Goal: Transaction & Acquisition: Book appointment/travel/reservation

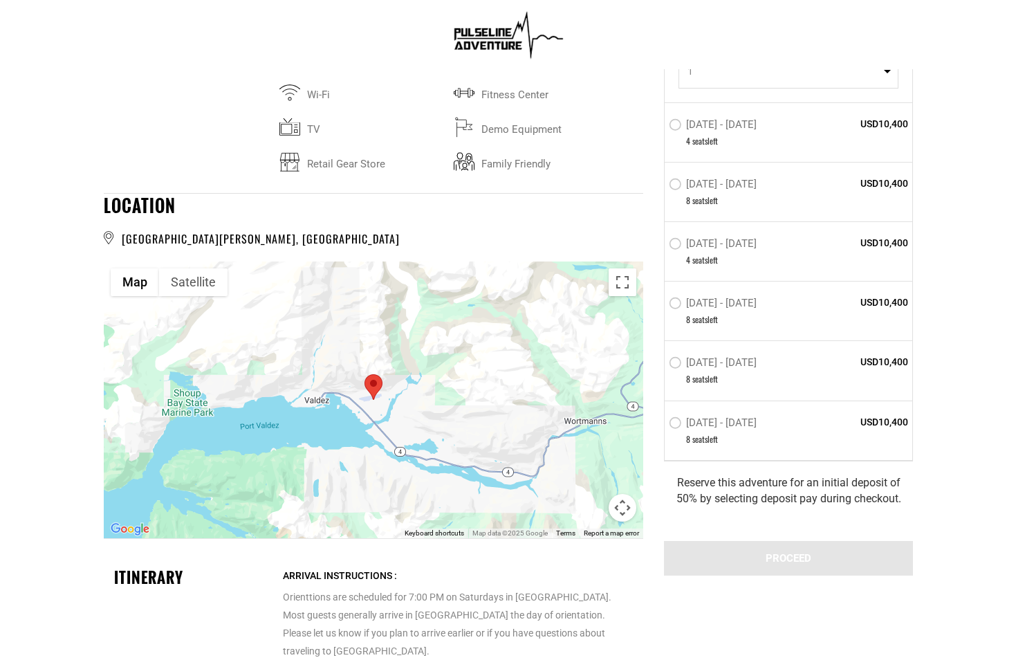
scroll to position [2376, 0]
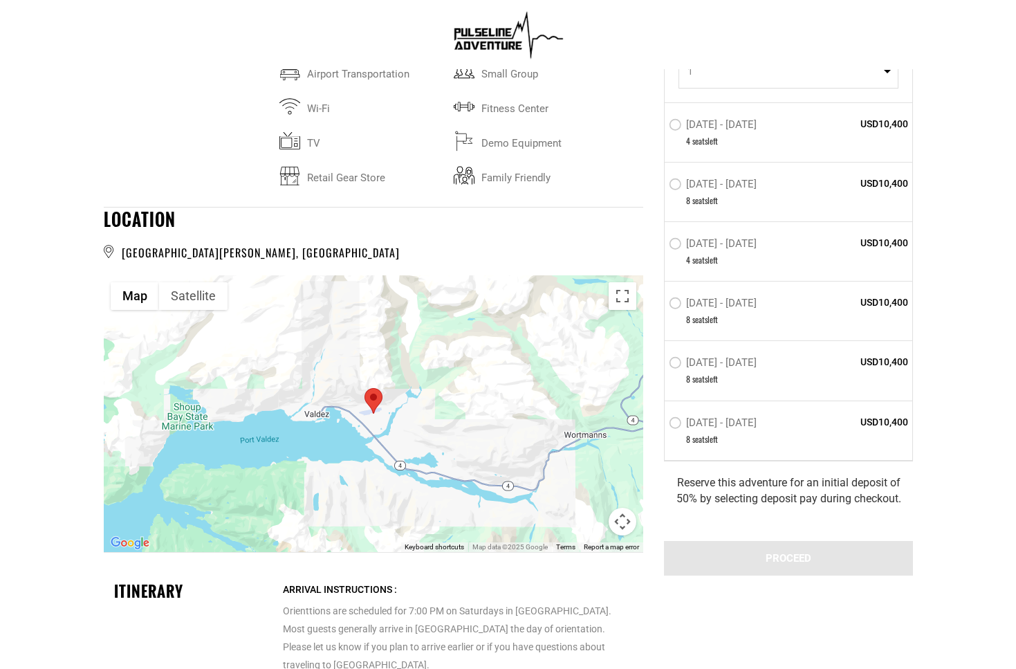
click at [504, 44] on img at bounding box center [508, 34] width 120 height 55
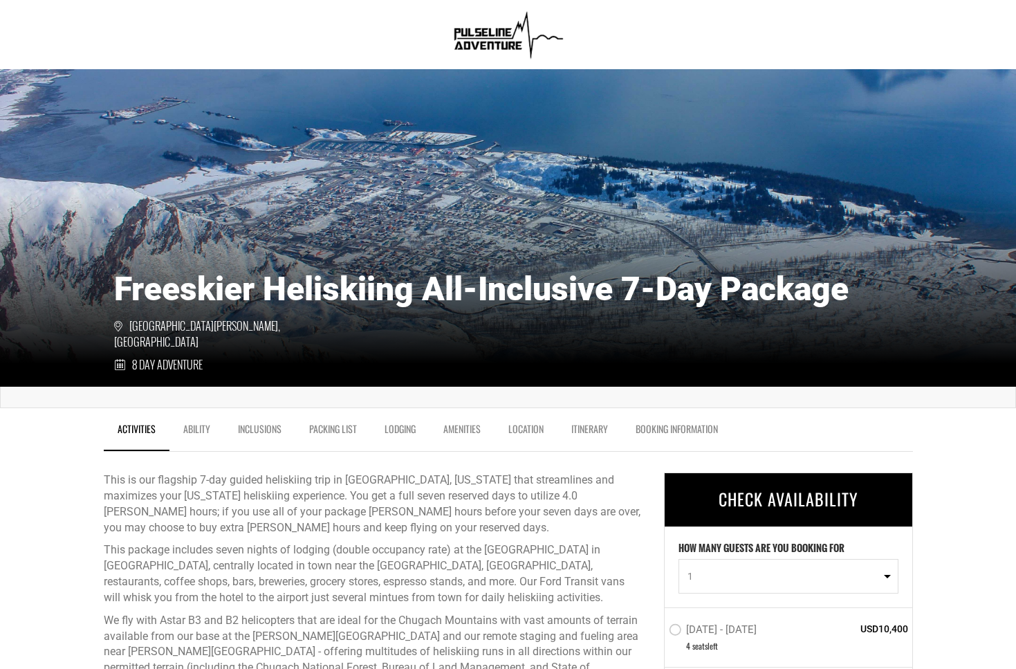
scroll to position [0, 0]
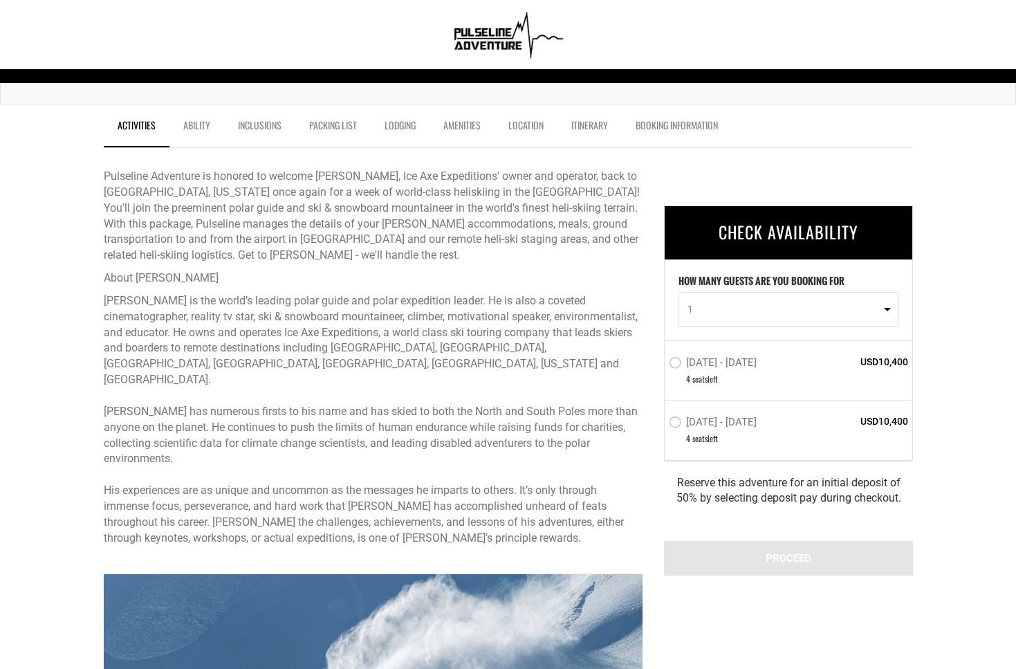
scroll to position [395, 0]
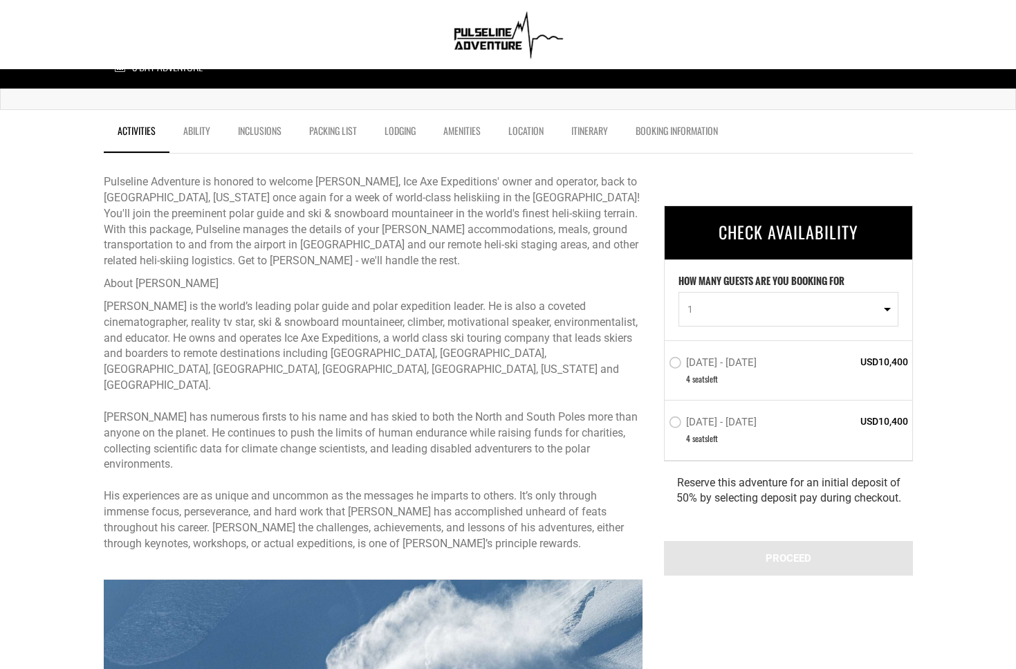
click at [677, 369] on label "[DATE] - [DATE]" at bounding box center [714, 364] width 91 height 17
click at [659, 369] on input "[DATE] - [DATE]" at bounding box center [659, 369] width 0 height 31
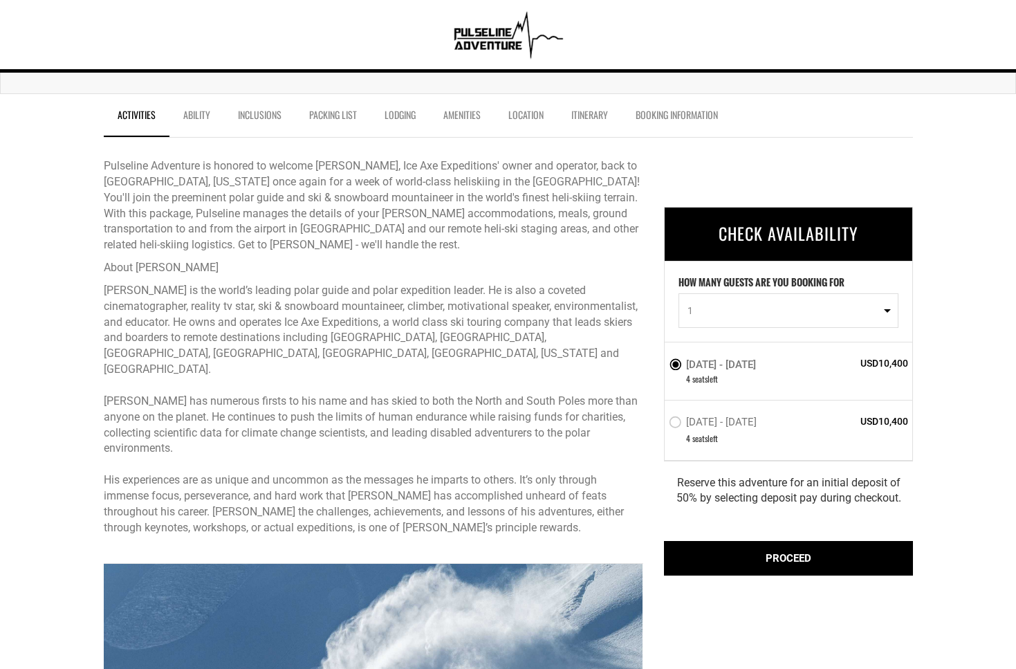
scroll to position [410, 0]
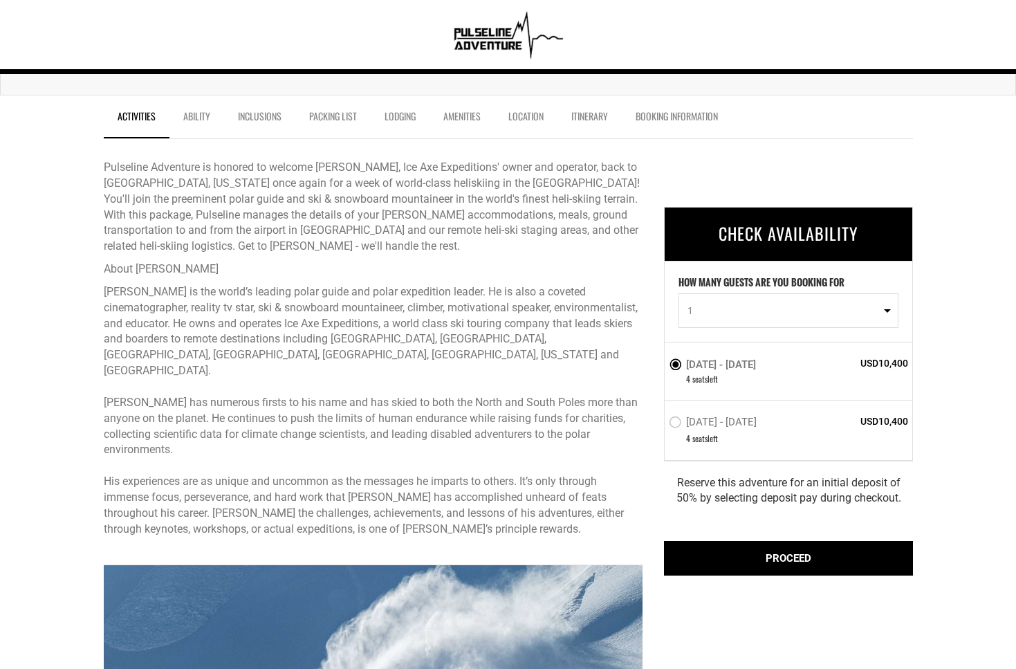
click at [193, 114] on link "Ability" at bounding box center [197, 119] width 55 height 35
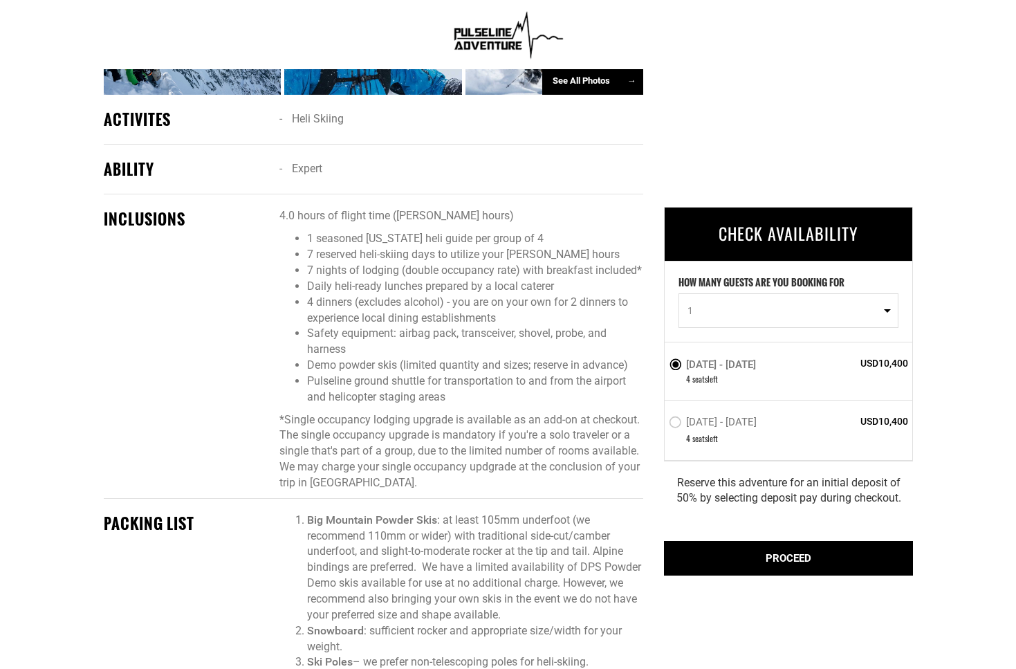
scroll to position [1340, 0]
